Goal: Transaction & Acquisition: Purchase product/service

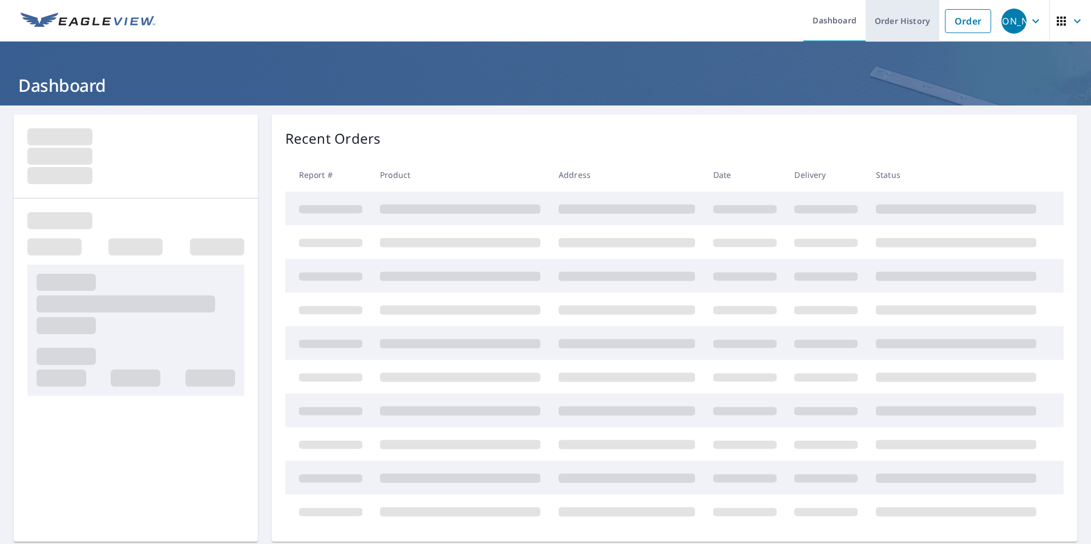
click at [897, 19] on link "Order History" at bounding box center [902, 21] width 74 height 42
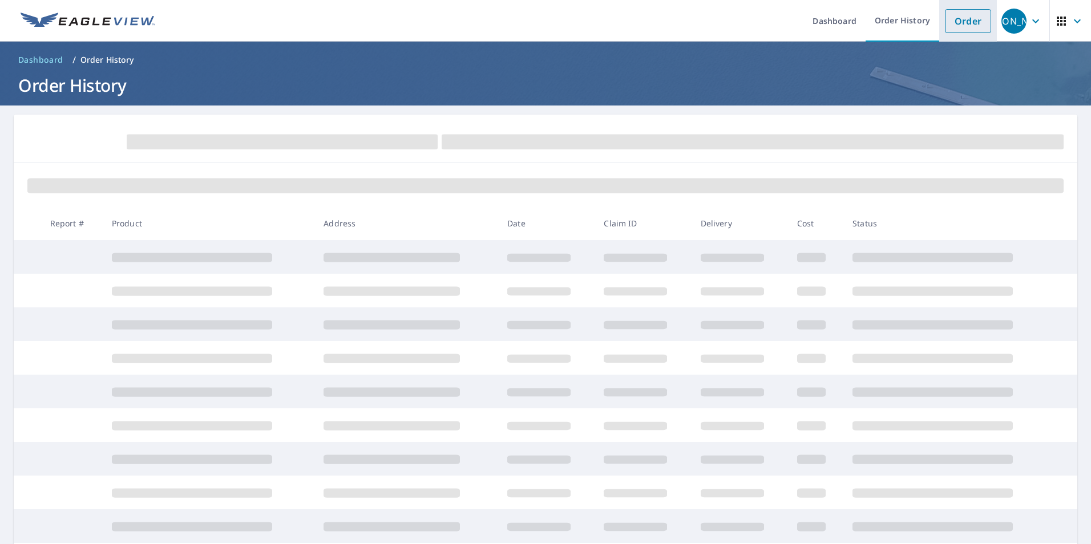
click at [954, 19] on link "Order" at bounding box center [968, 21] width 46 height 24
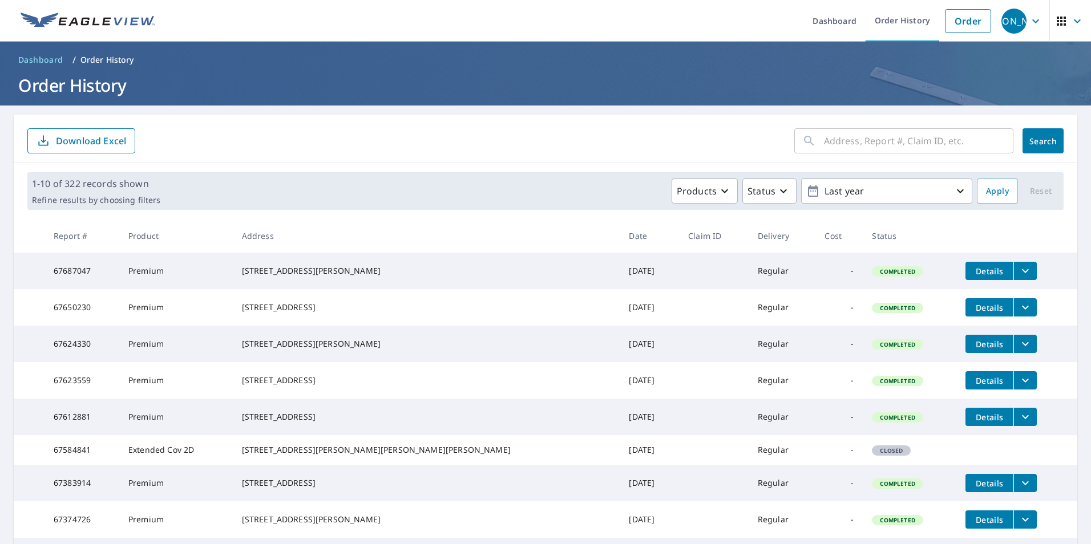
click at [919, 145] on input "text" at bounding box center [918, 141] width 189 height 32
type input "9393 asycough"
click at [1047, 139] on span "Search" at bounding box center [1042, 141] width 23 height 11
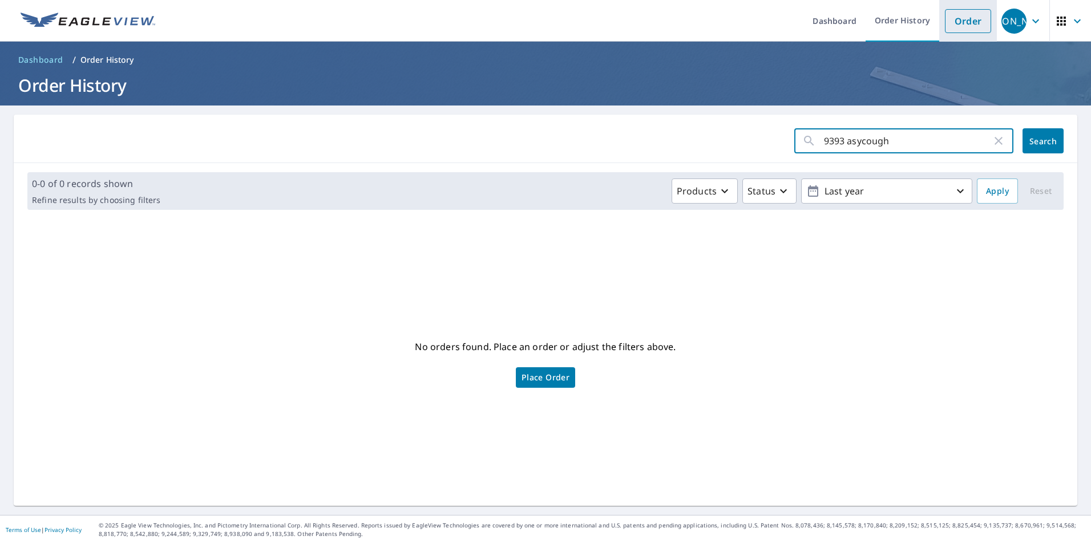
click at [959, 12] on link "Order" at bounding box center [968, 21] width 46 height 24
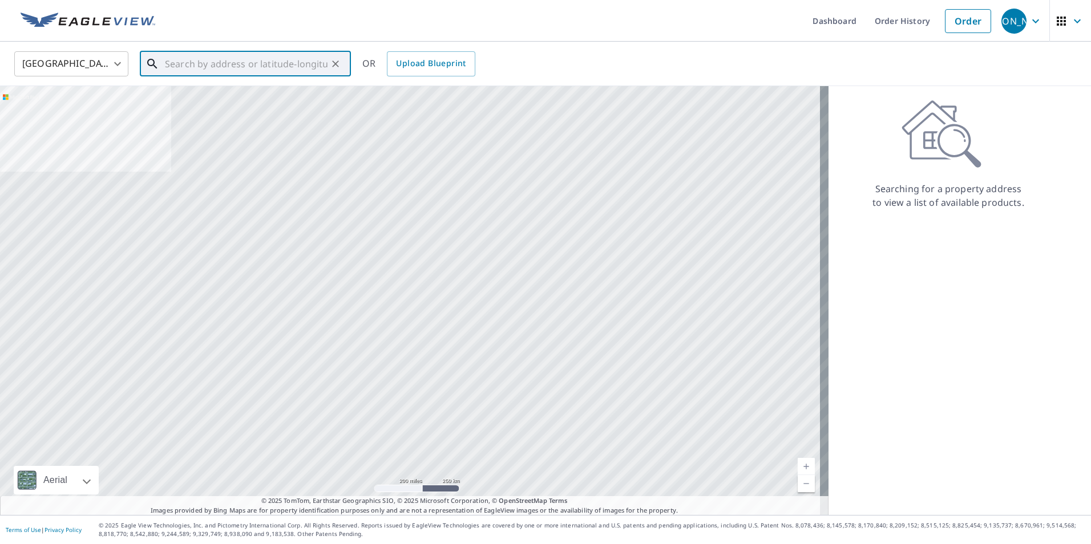
click at [260, 71] on input "text" at bounding box center [246, 64] width 163 height 32
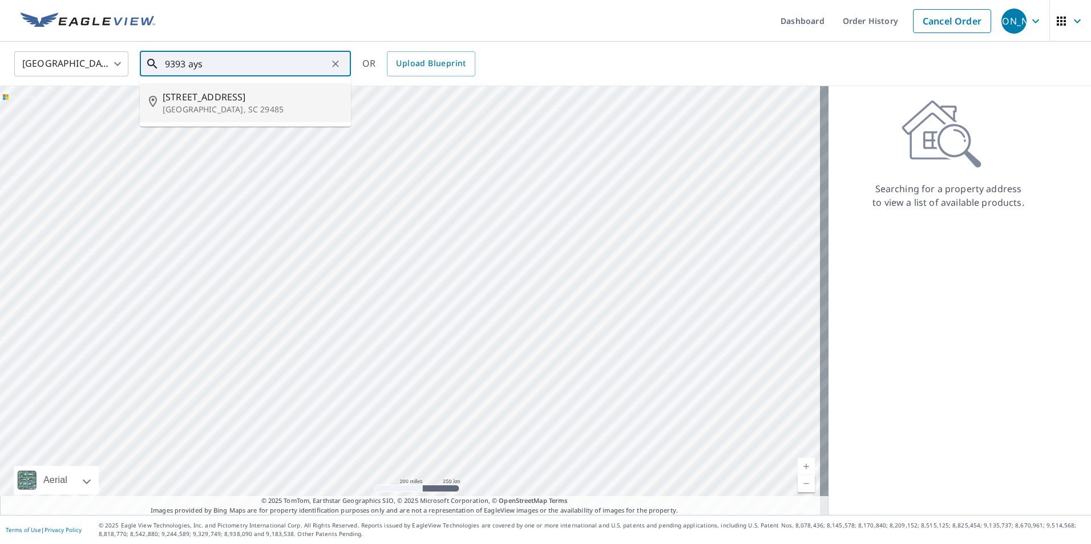
click at [221, 101] on span "[STREET_ADDRESS]" at bounding box center [252, 97] width 179 height 14
type input "[STREET_ADDRESS]"
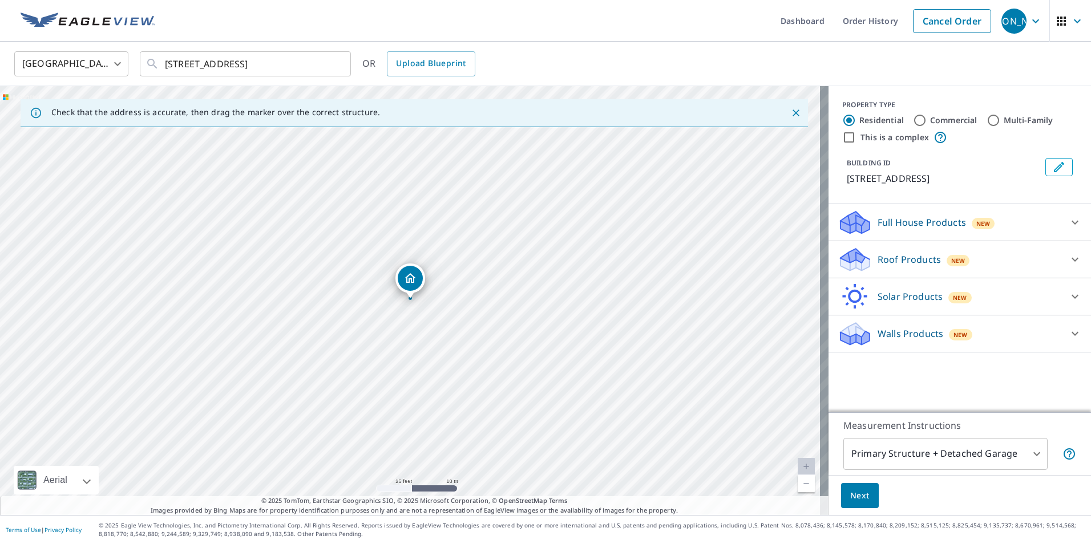
click at [877, 257] on p "Roof Products" at bounding box center [908, 260] width 63 height 14
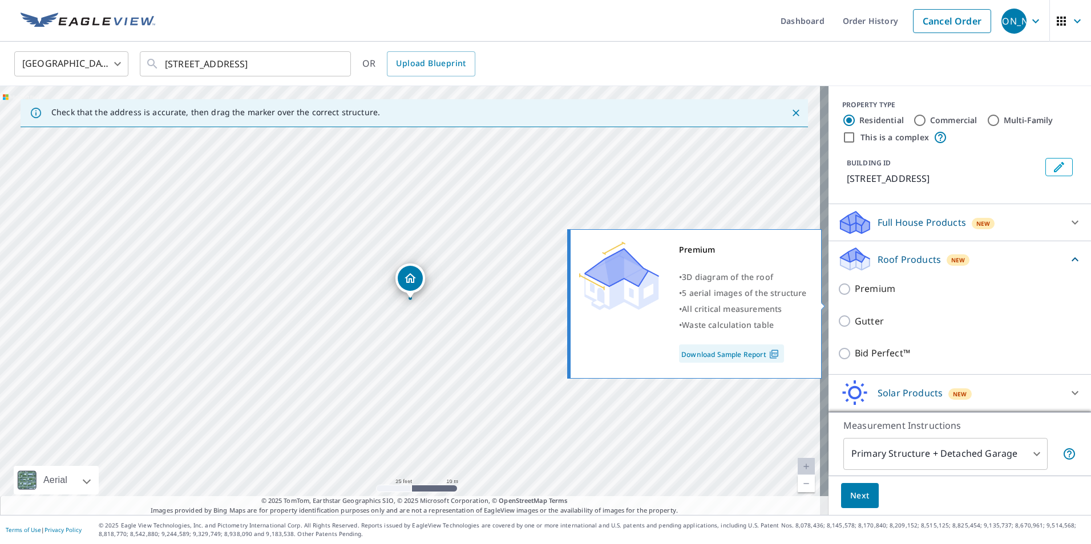
click at [843, 296] on input "Premium" at bounding box center [845, 289] width 17 height 14
checkbox input "true"
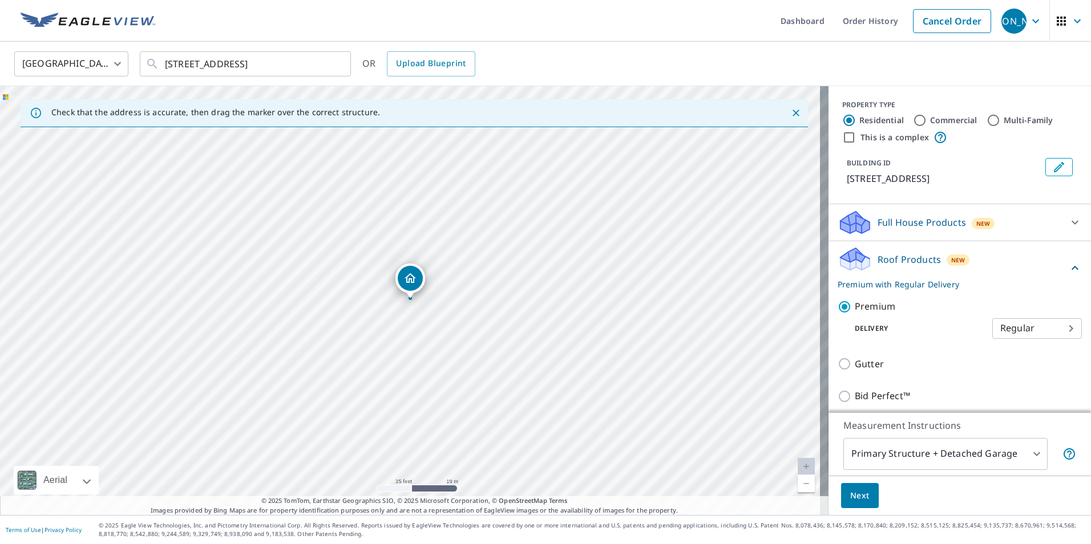
click at [853, 491] on span "Next" at bounding box center [859, 496] width 19 height 14
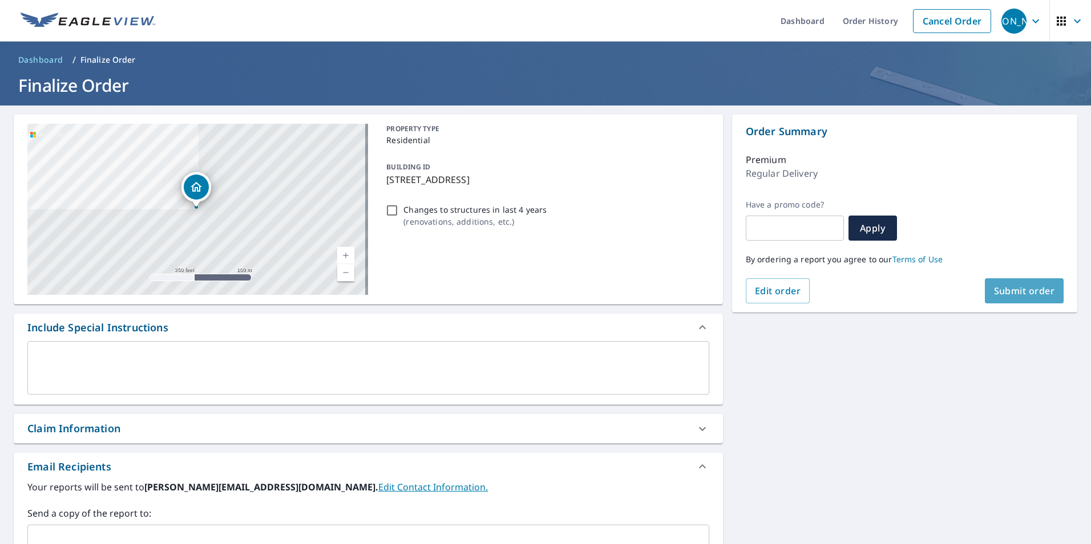
click at [1013, 298] on button "Submit order" at bounding box center [1024, 290] width 79 height 25
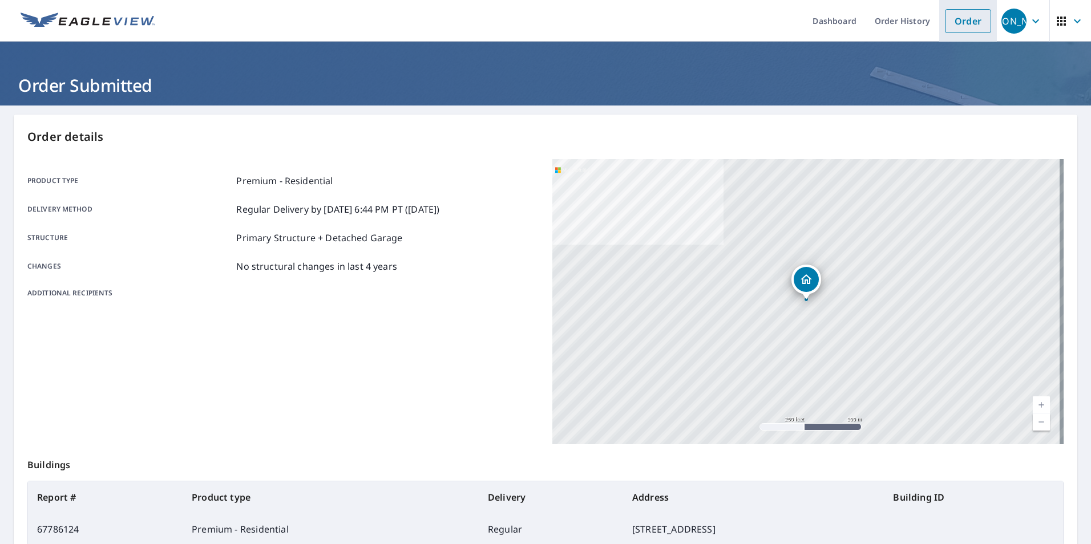
click at [981, 26] on link "Order" at bounding box center [968, 21] width 46 height 24
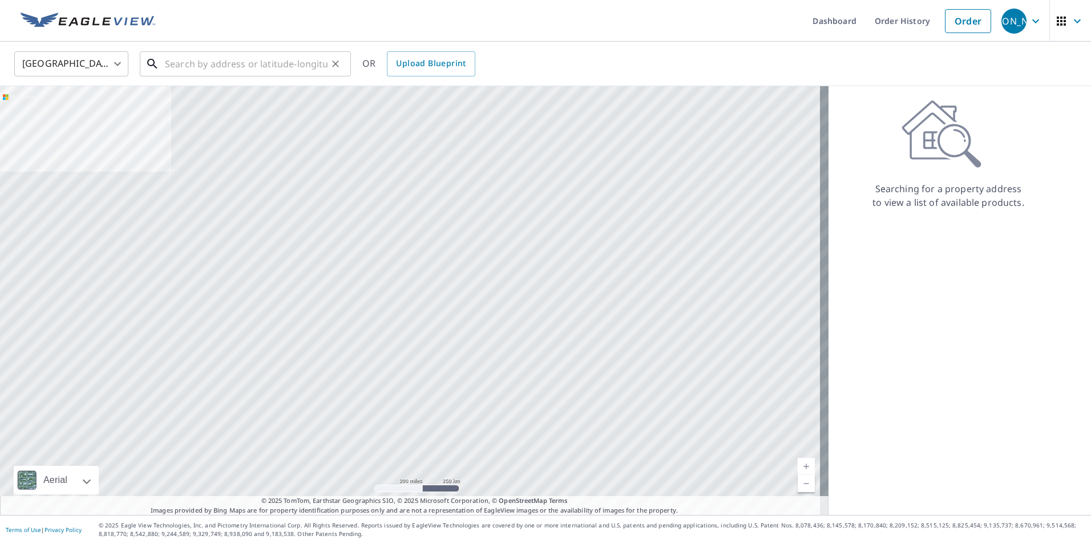
click at [294, 55] on input "text" at bounding box center [246, 64] width 163 height 32
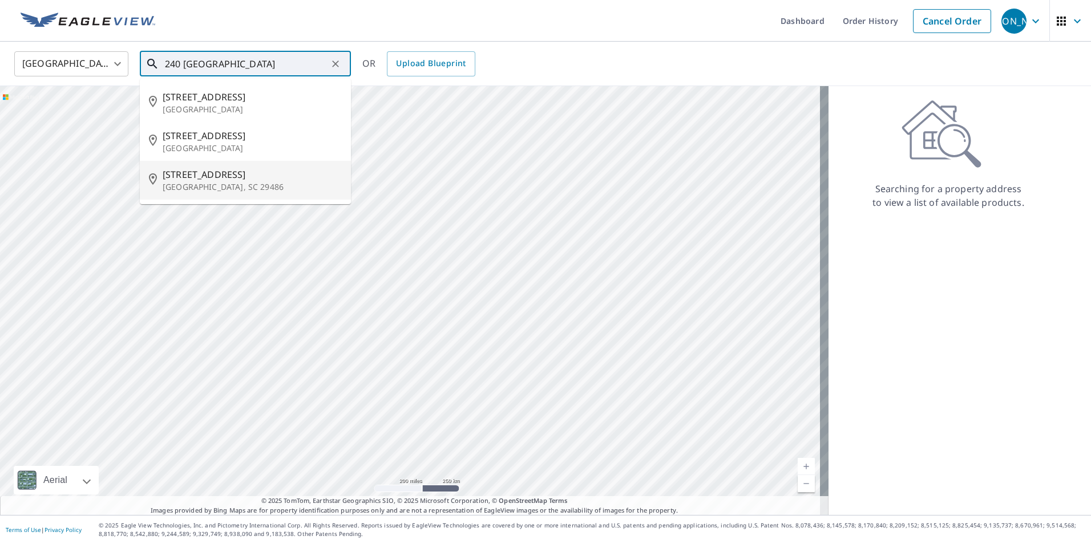
click at [248, 184] on p "[GEOGRAPHIC_DATA], SC 29486" at bounding box center [252, 186] width 179 height 11
type input "[STREET_ADDRESS]"
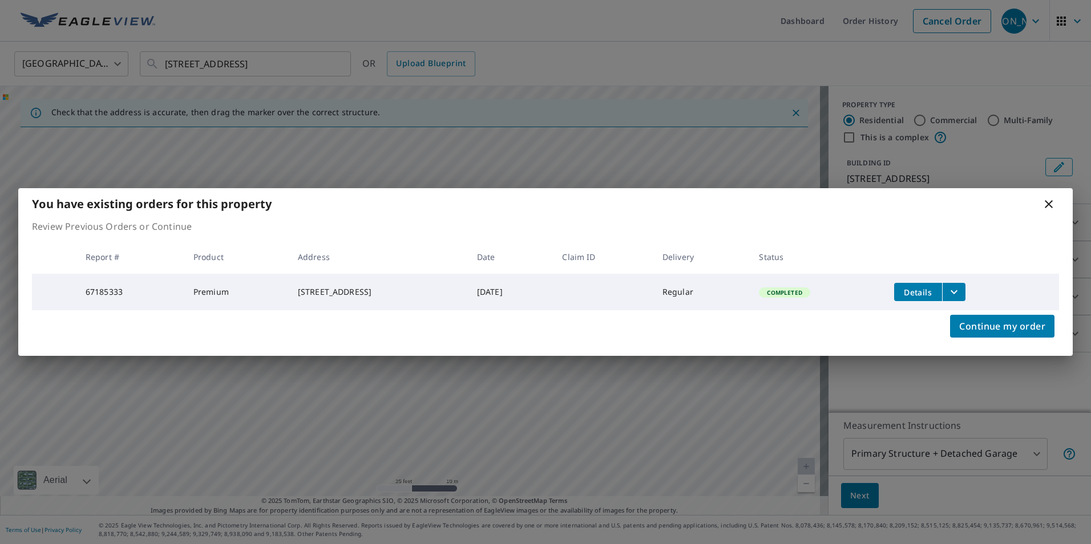
drag, startPoint x: 372, startPoint y: 209, endPoint x: 457, endPoint y: 390, distance: 199.8
click at [457, 390] on body "[PERSON_NAME] [PERSON_NAME] Dashboard Order History Cancel Order JO [GEOGRAPHIC…" at bounding box center [545, 272] width 1091 height 544
click at [1013, 318] on button "Continue my order" at bounding box center [1002, 326] width 104 height 23
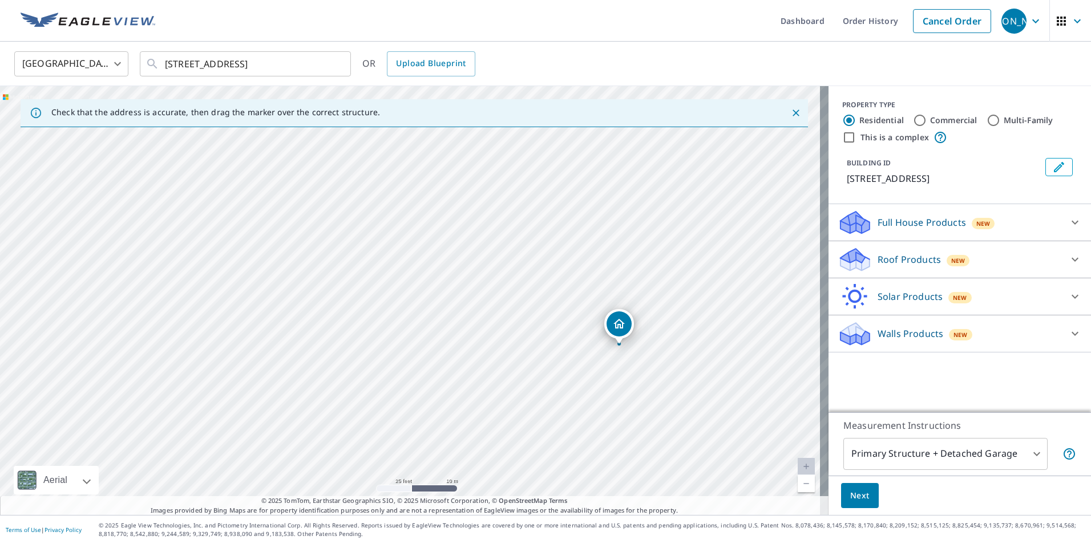
click at [581, 254] on div "[STREET_ADDRESS]" at bounding box center [414, 300] width 828 height 429
click at [881, 270] on div "Roof Products New" at bounding box center [949, 259] width 224 height 27
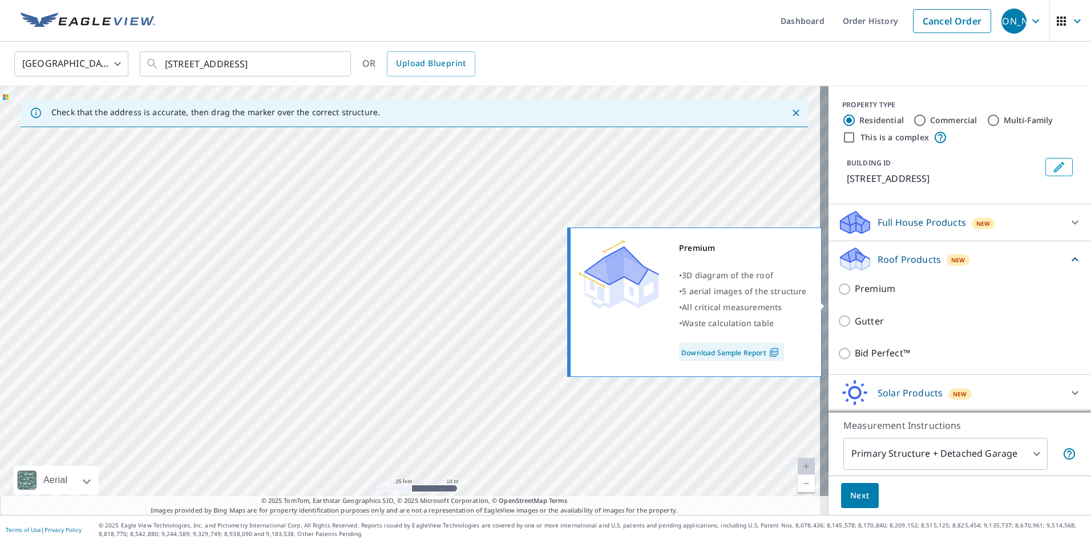
click at [855, 296] on p "Premium" at bounding box center [875, 289] width 41 height 14
click at [854, 296] on input "Premium" at bounding box center [845, 289] width 17 height 14
checkbox input "true"
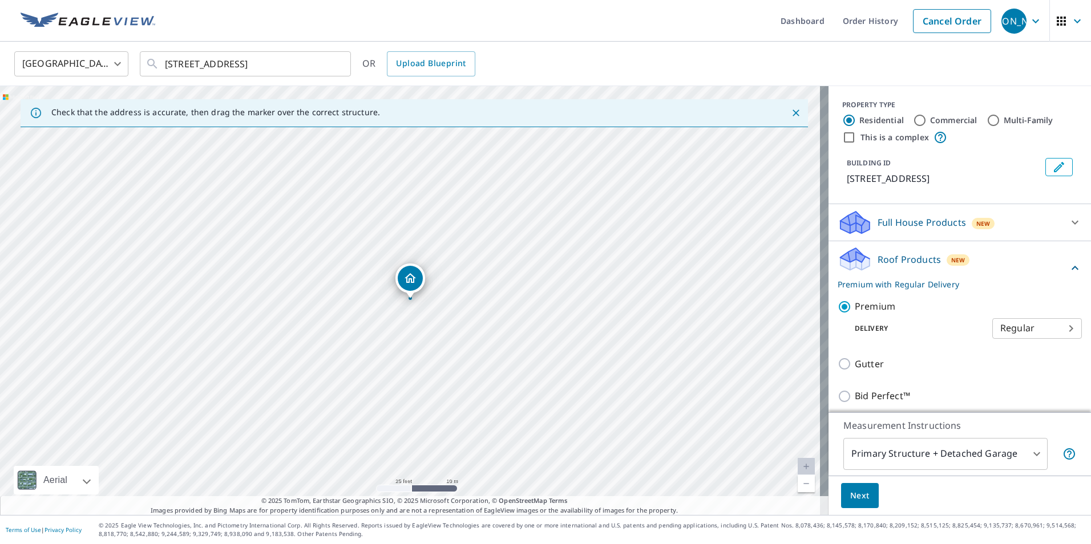
click at [853, 492] on span "Next" at bounding box center [859, 496] width 19 height 14
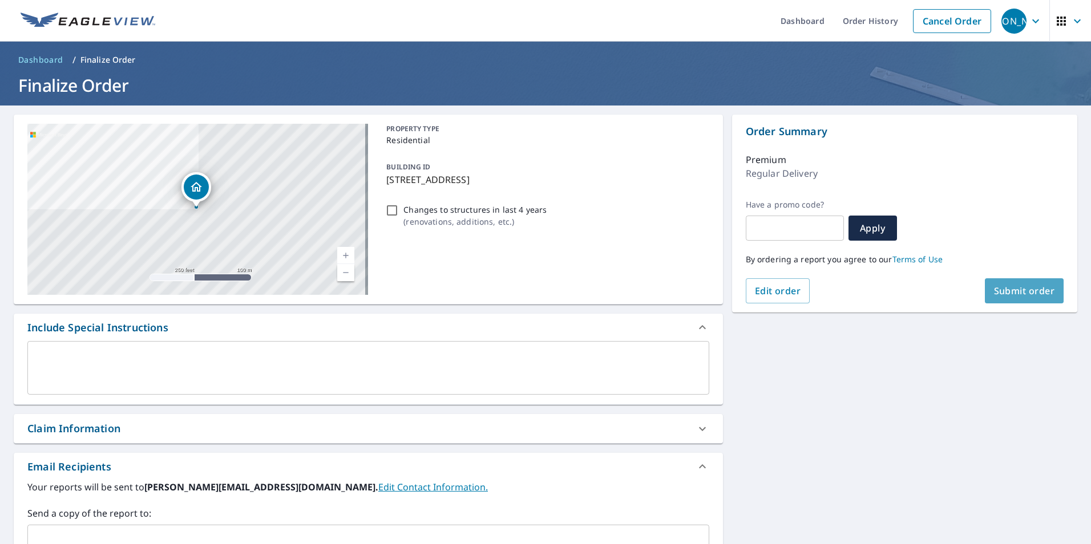
click at [1036, 291] on span "Submit order" at bounding box center [1024, 291] width 61 height 13
